Goal: Task Accomplishment & Management: Use online tool/utility

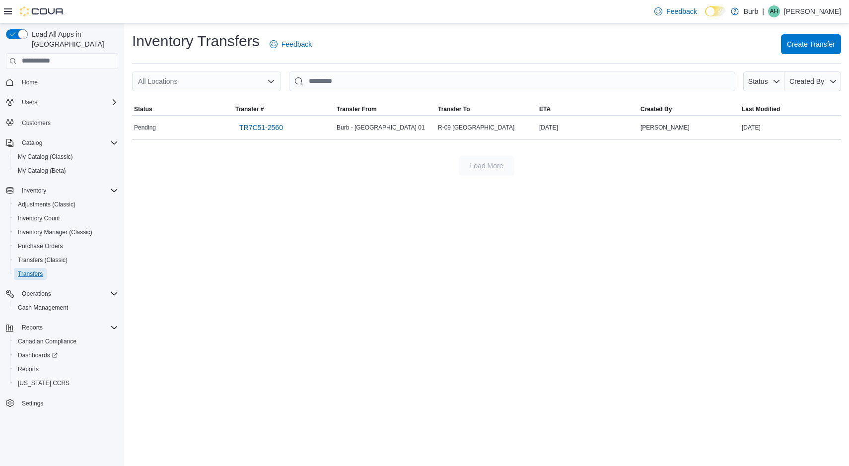
click at [37, 270] on span "Transfers" at bounding box center [30, 274] width 25 height 8
click at [50, 242] on span "Purchase Orders" at bounding box center [40, 246] width 45 height 8
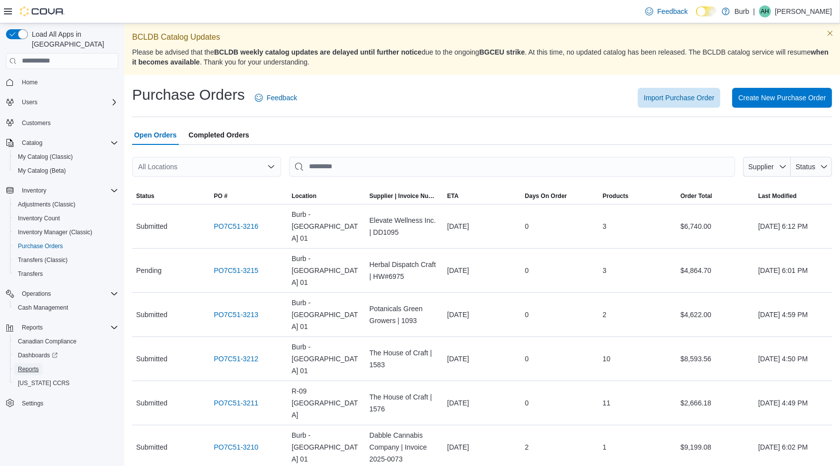
click at [22, 366] on span "Reports" at bounding box center [28, 370] width 21 height 8
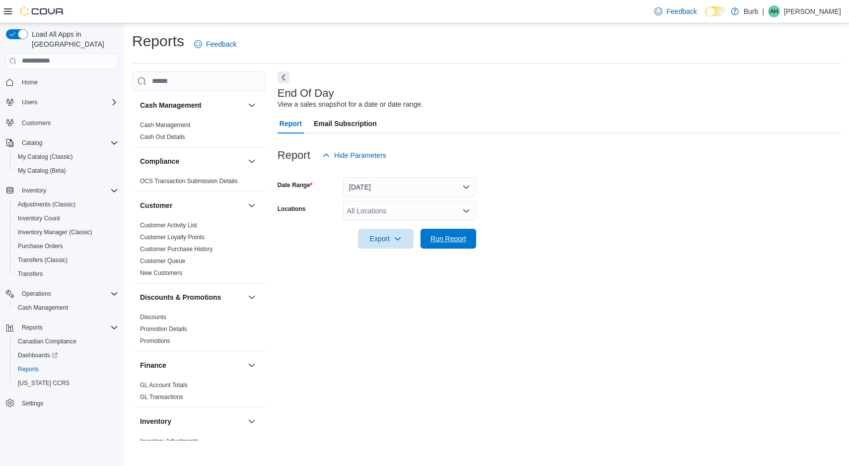
click at [441, 238] on span "Run Report" at bounding box center [449, 239] width 36 height 10
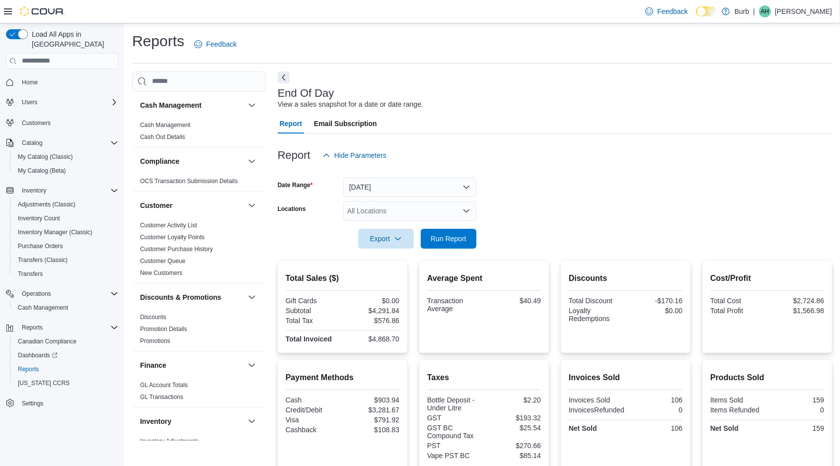
click at [457, 205] on div "All Locations" at bounding box center [409, 211] width 133 height 20
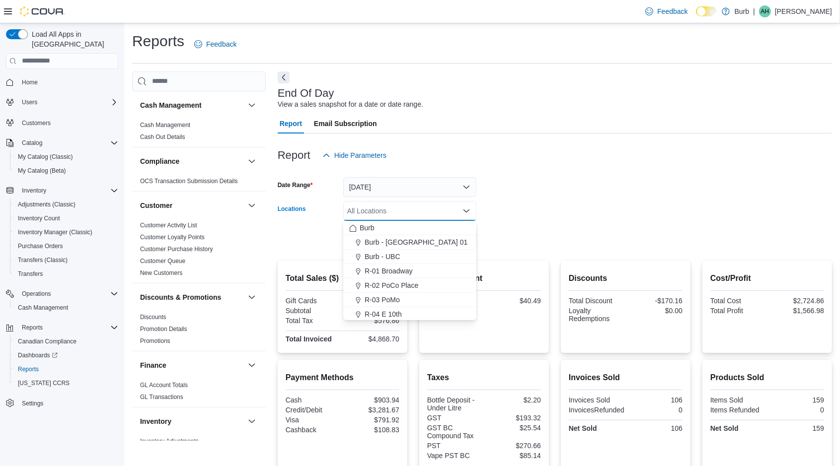
click at [684, 179] on form "Date Range [DATE] Locations All Locations Combo box. Selected. Combo box input.…" at bounding box center [555, 206] width 554 height 83
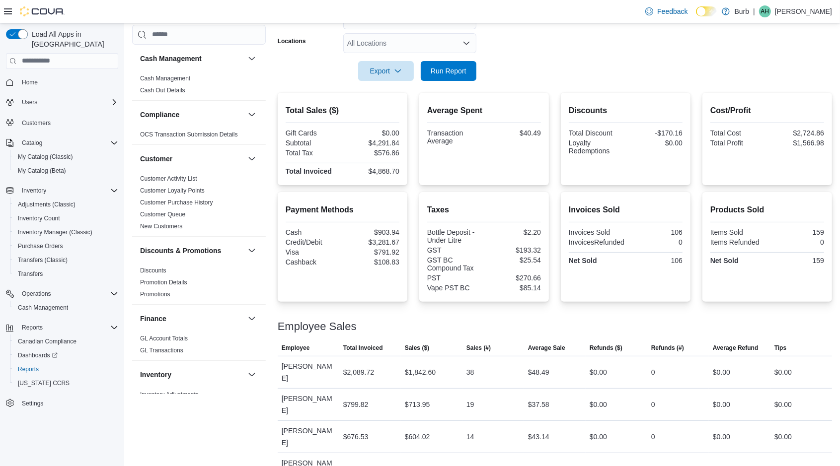
scroll to position [231, 0]
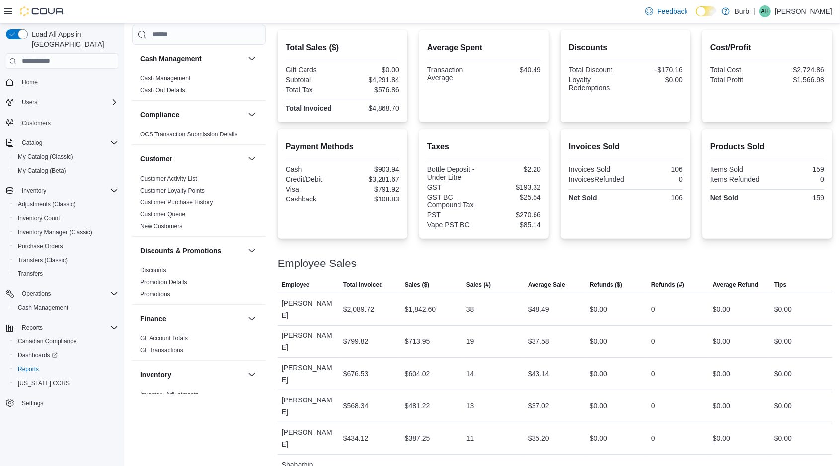
drag, startPoint x: 494, startPoint y: 392, endPoint x: 666, endPoint y: 382, distance: 172.6
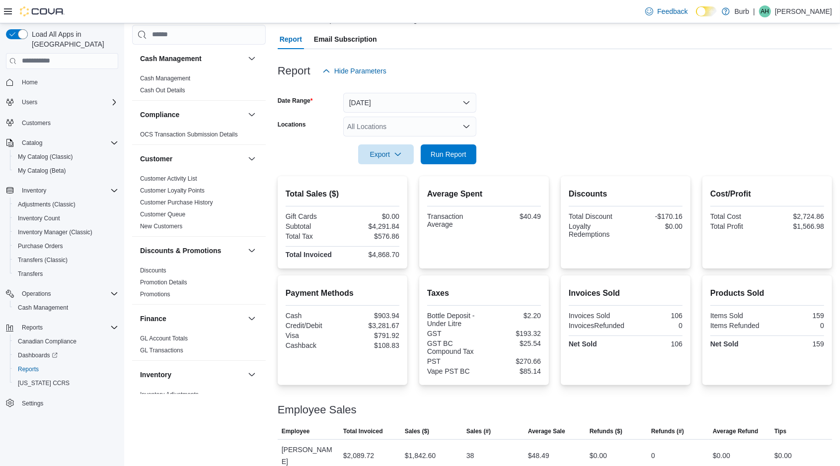
scroll to position [0, 0]
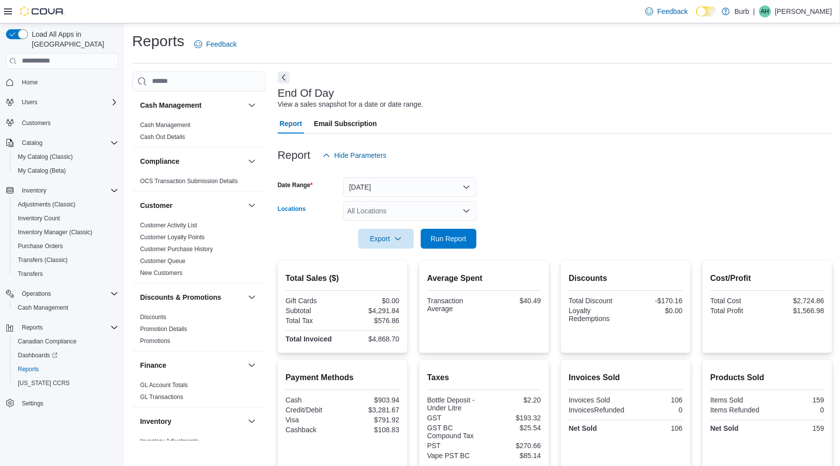
click at [465, 208] on icon "Open list of options" at bounding box center [466, 211] width 8 height 8
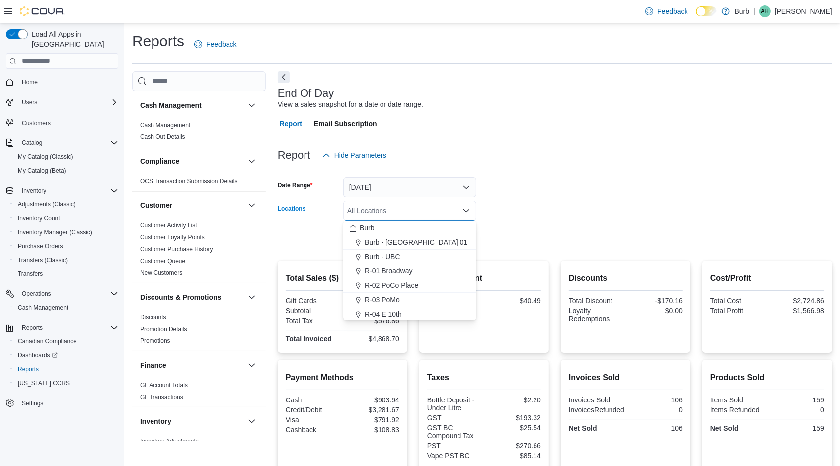
click at [386, 313] on span "R-04 E 10th" at bounding box center [383, 314] width 37 height 10
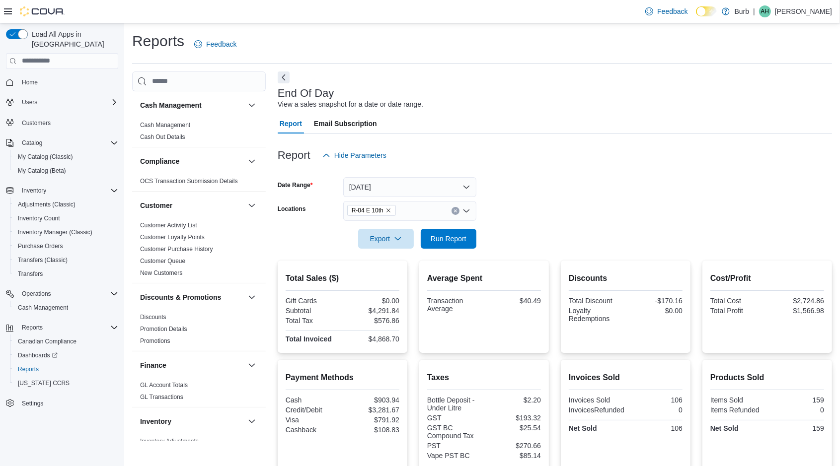
click at [593, 229] on form "Date Range [DATE] Locations R-04 E 10th Export Run Report" at bounding box center [555, 206] width 554 height 83
click at [460, 236] on span "Run Report" at bounding box center [449, 239] width 36 height 10
